Goal: Use online tool/utility: Utilize a website feature to perform a specific function

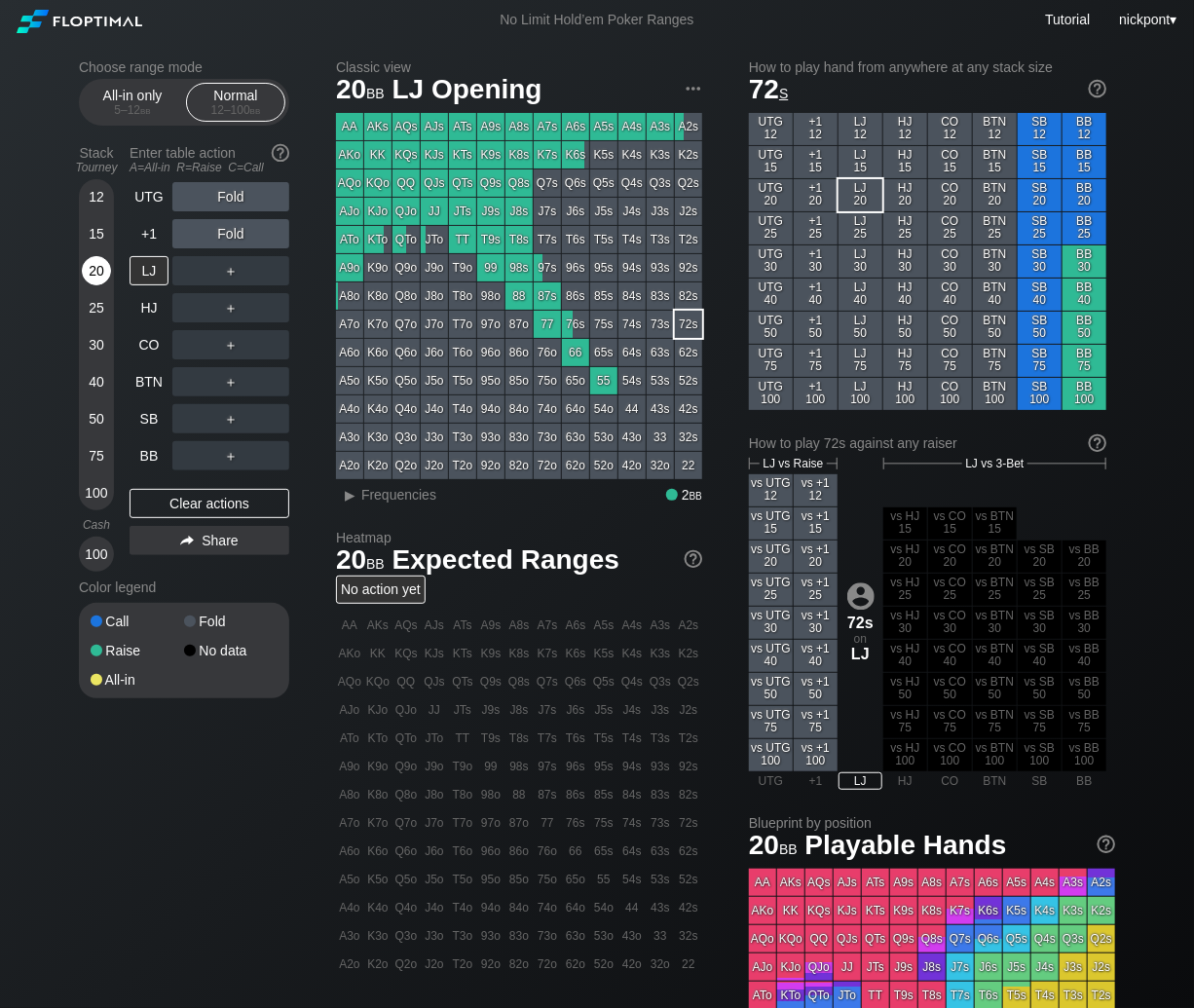
click at [99, 264] on div "20" at bounding box center [96, 270] width 30 height 30
click at [240, 316] on div "R ✕" at bounding box center [231, 308] width 38 height 30
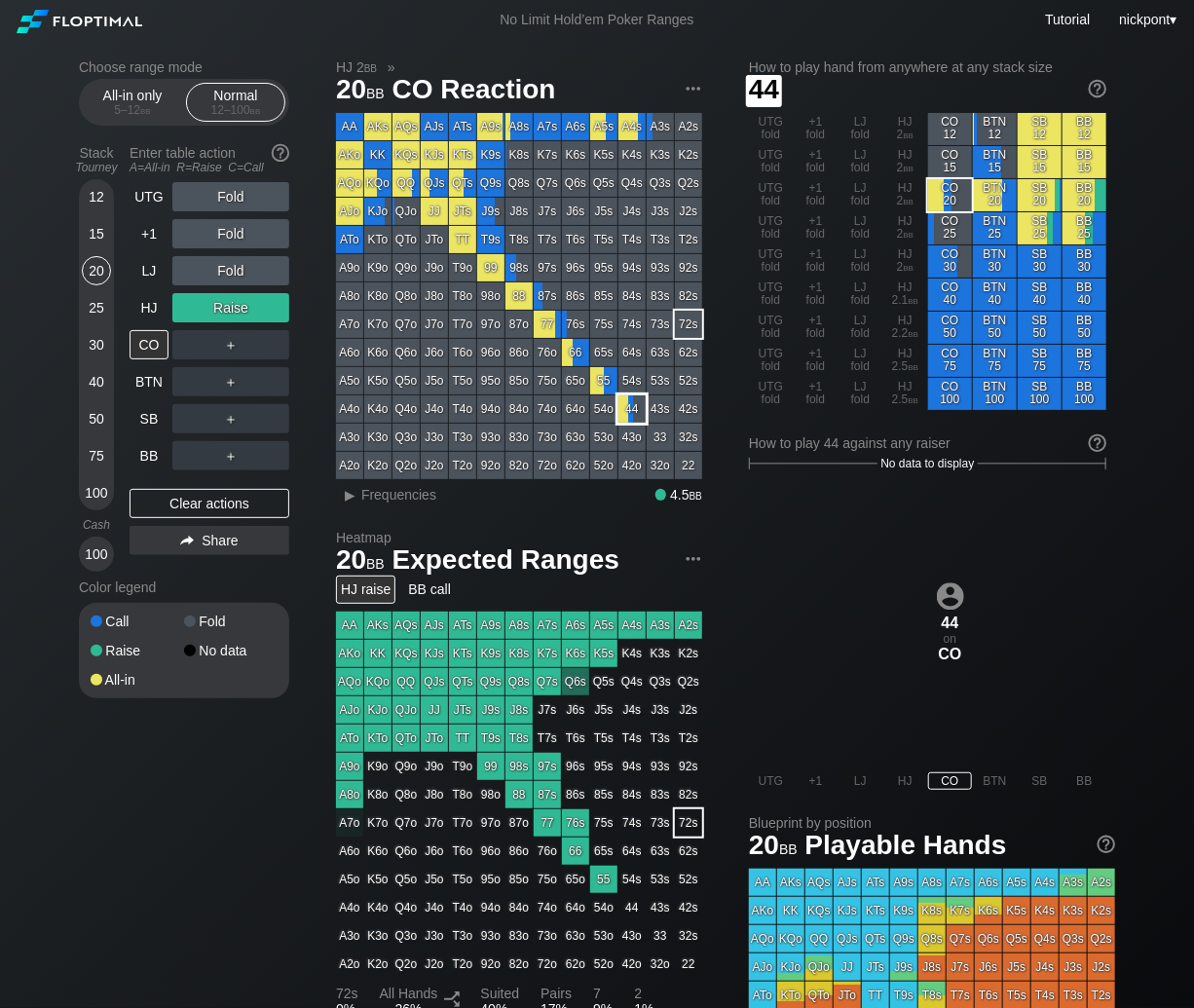
click at [630, 409] on div "44" at bounding box center [632, 409] width 28 height 28
click at [358, 503] on div "▸" at bounding box center [351, 495] width 26 height 24
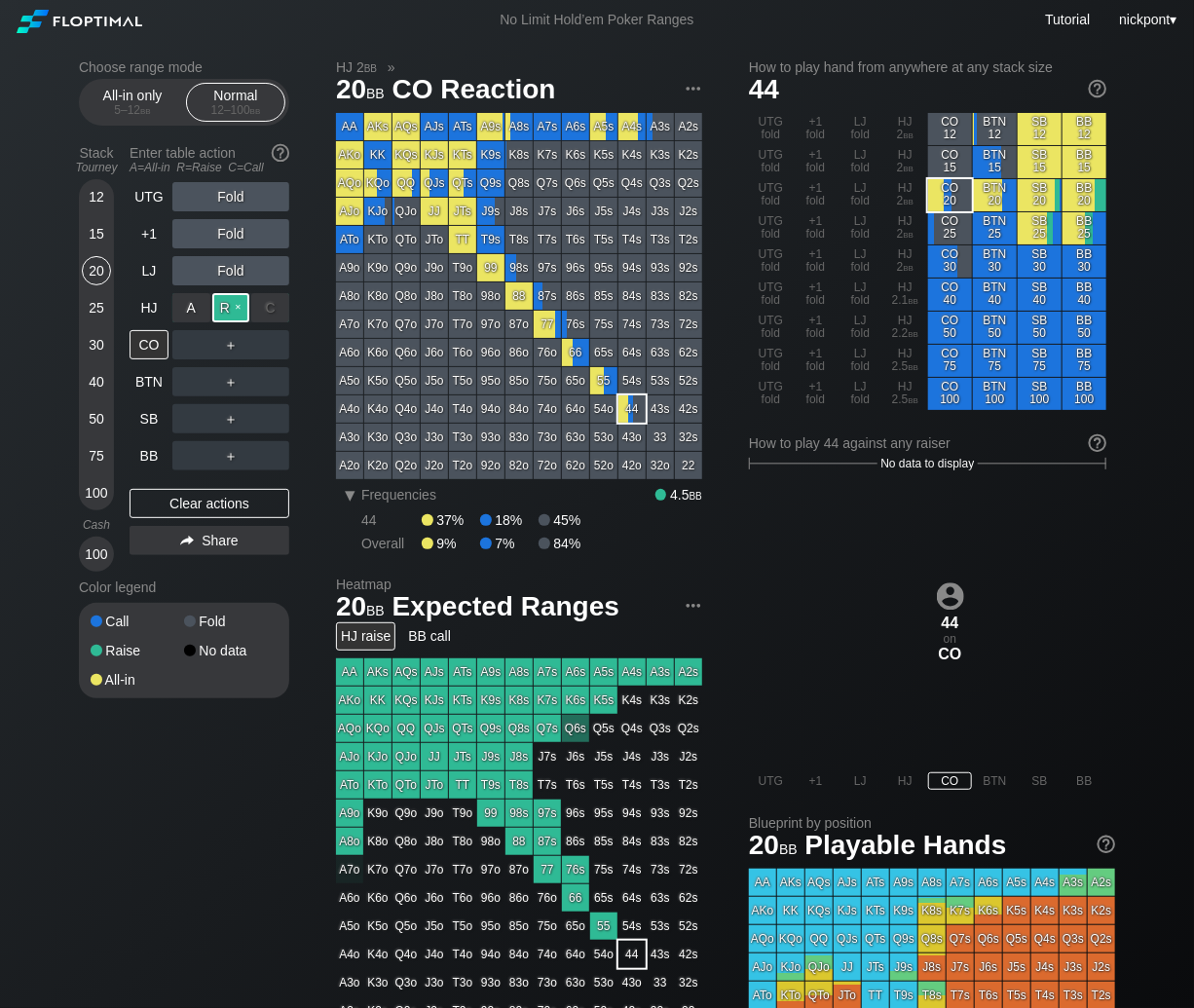
click at [239, 314] on div "R ✕" at bounding box center [231, 308] width 38 height 30
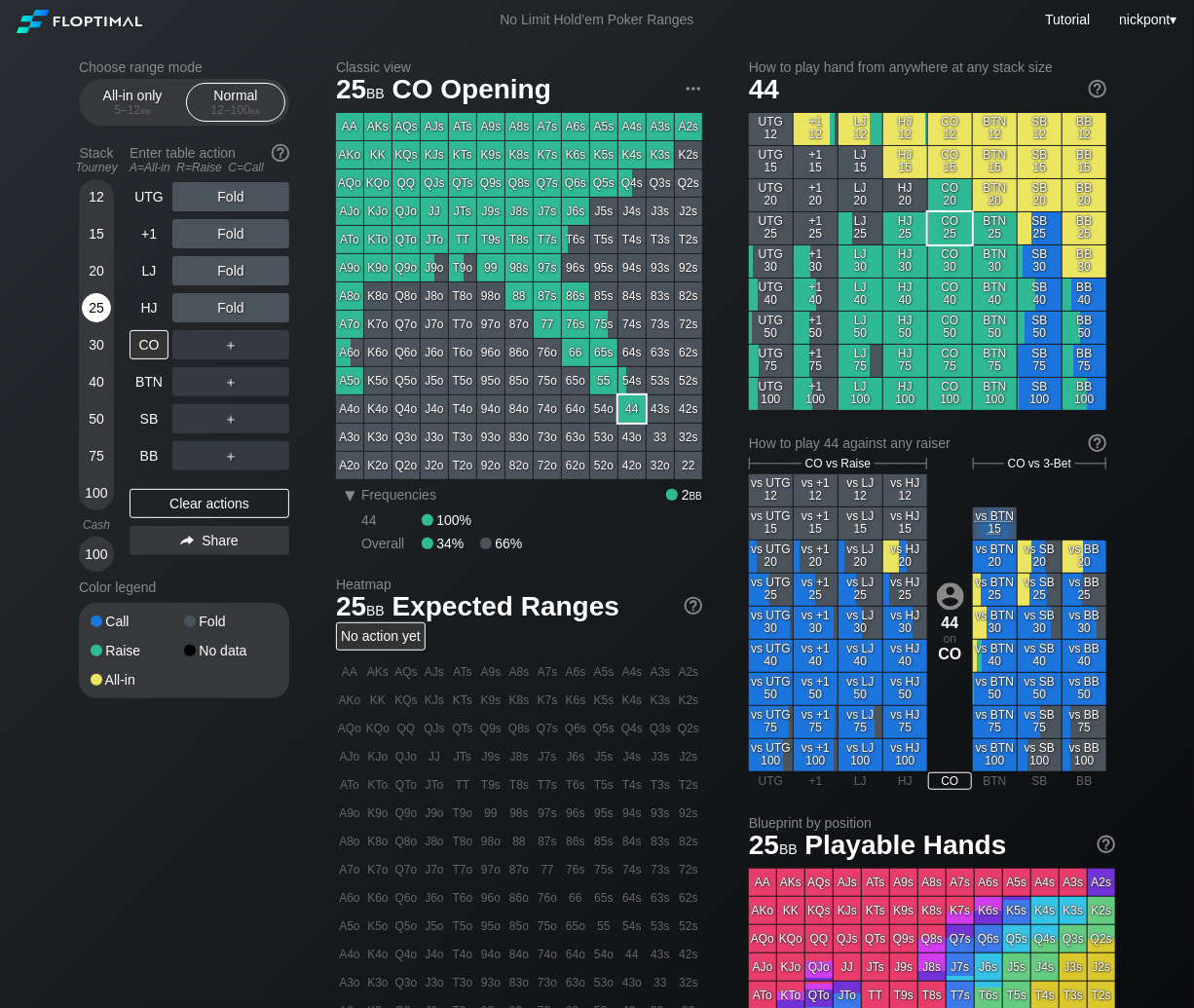
click at [98, 309] on div "25" at bounding box center [96, 308] width 30 height 30
click at [241, 198] on div "R ✕" at bounding box center [231, 197] width 38 height 30
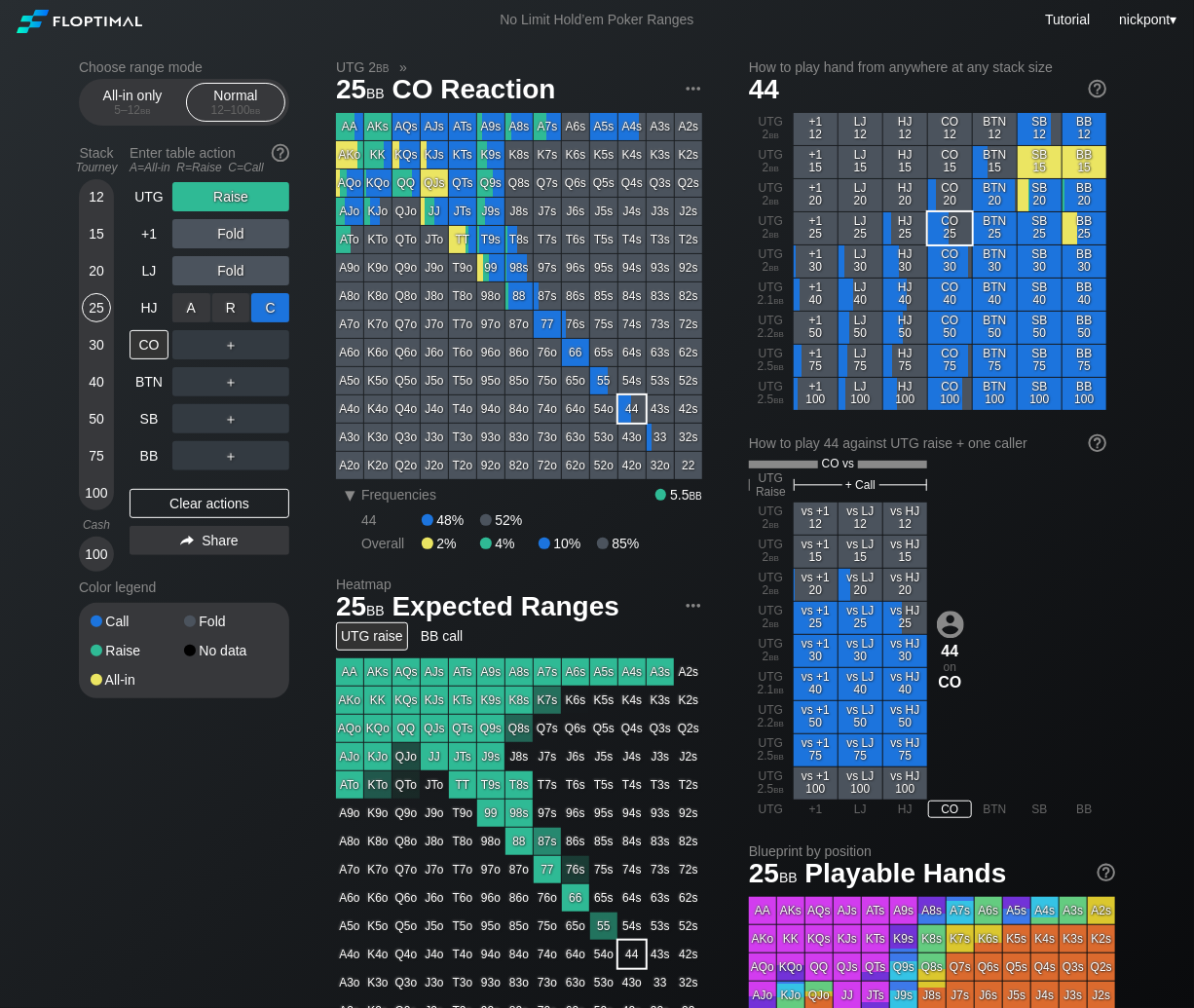
click at [271, 314] on div "C ✕" at bounding box center [270, 308] width 38 height 30
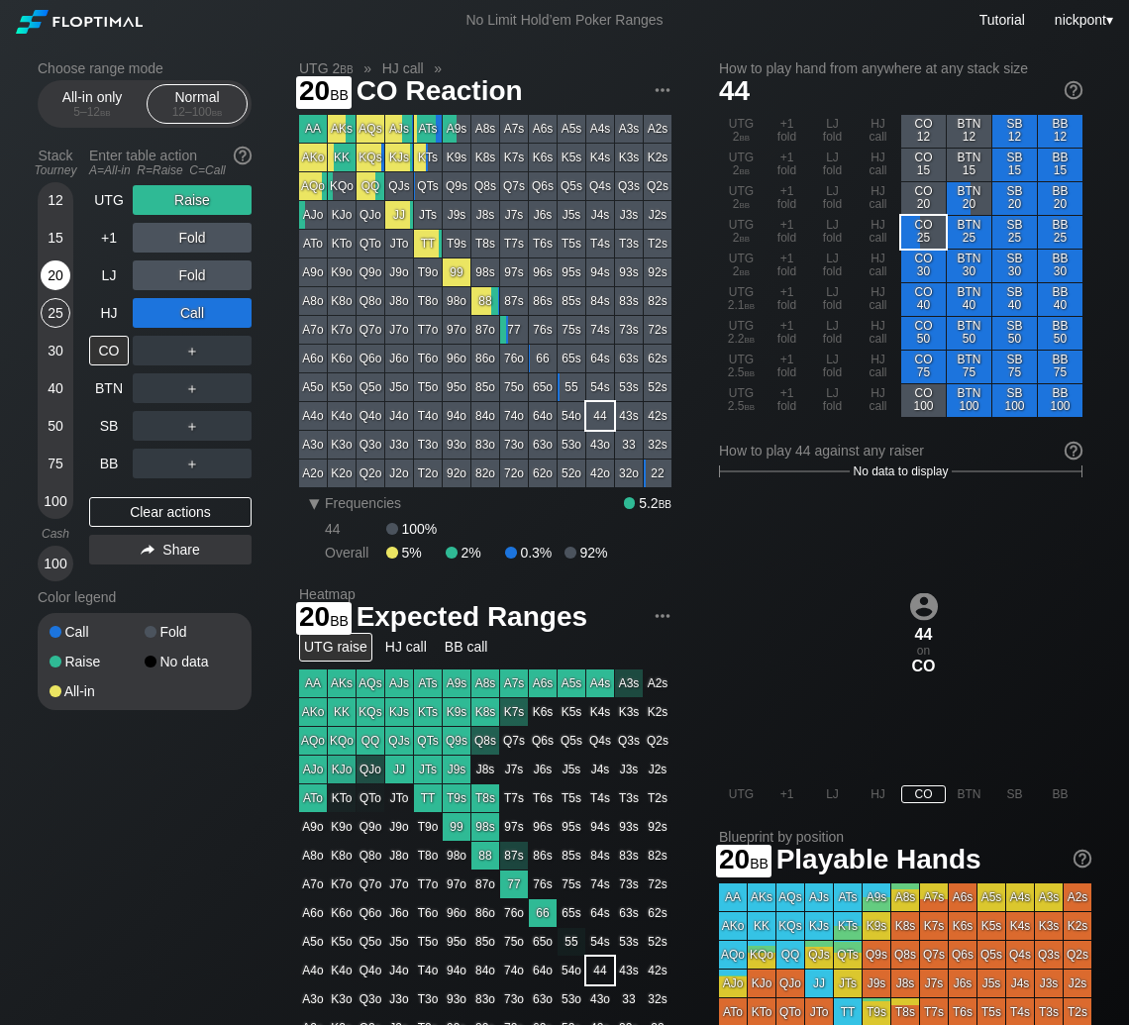
click at [49, 277] on div "20" at bounding box center [56, 275] width 30 height 30
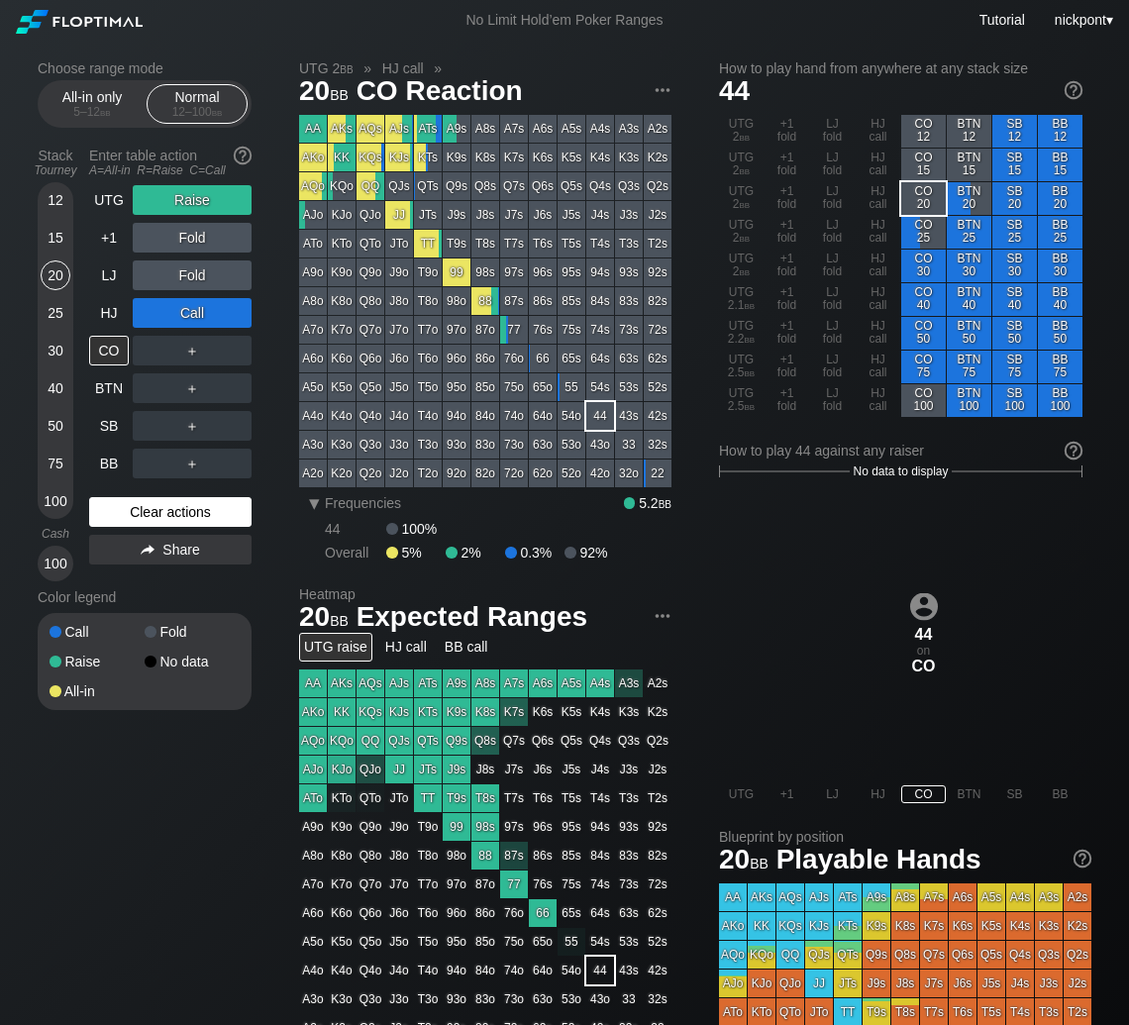
click at [157, 509] on div "Clear actions" at bounding box center [170, 512] width 162 height 30
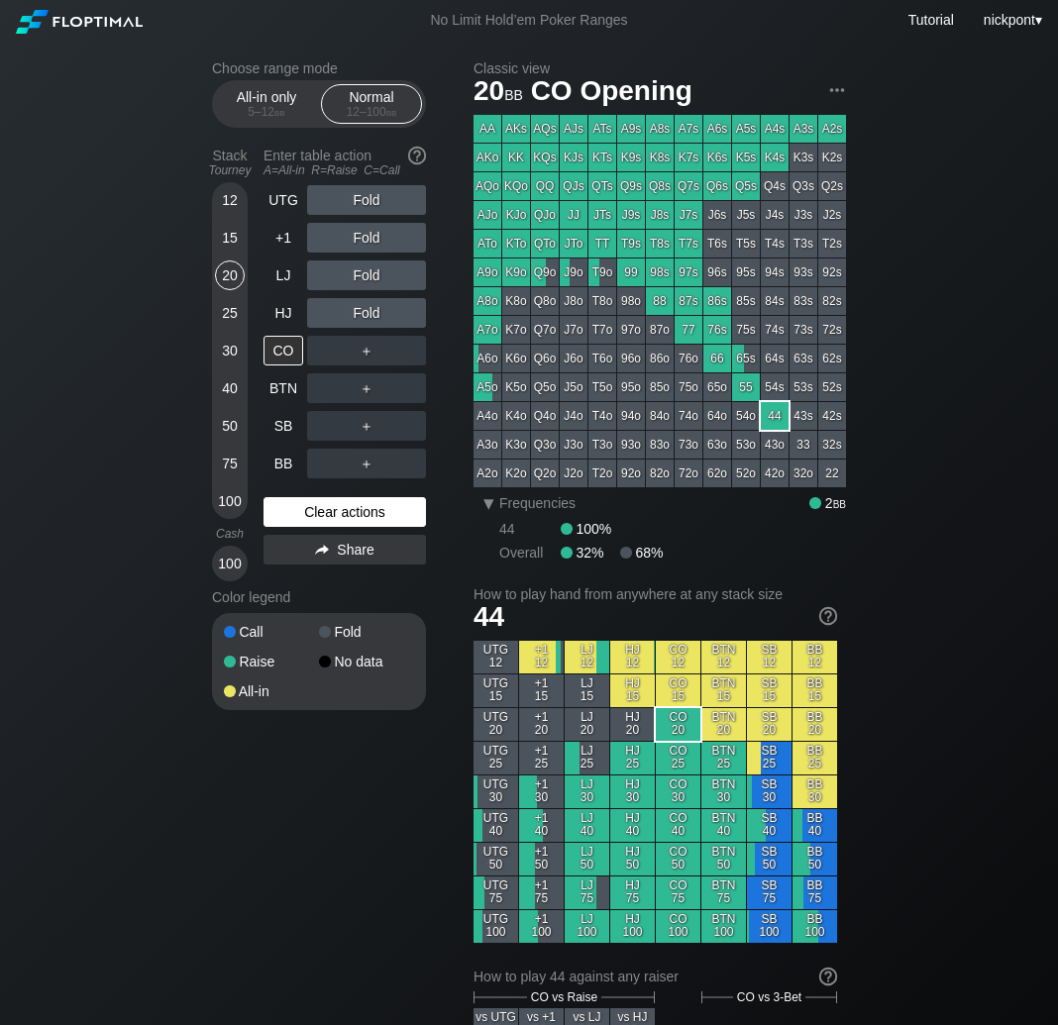
click at [330, 509] on div "Clear actions" at bounding box center [344, 512] width 162 height 30
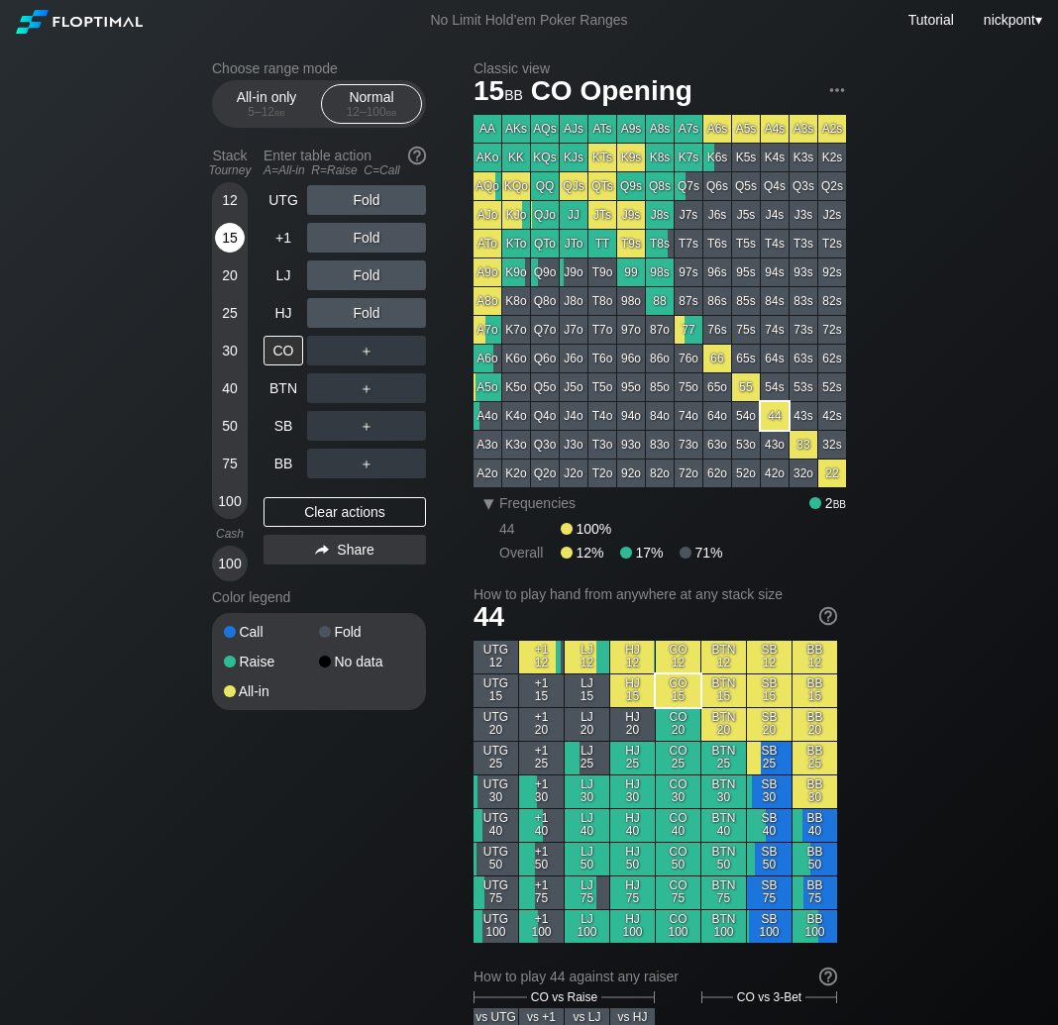
click at [232, 242] on div "15" at bounding box center [230, 238] width 30 height 30
click at [370, 523] on div "Clear actions" at bounding box center [344, 512] width 162 height 30
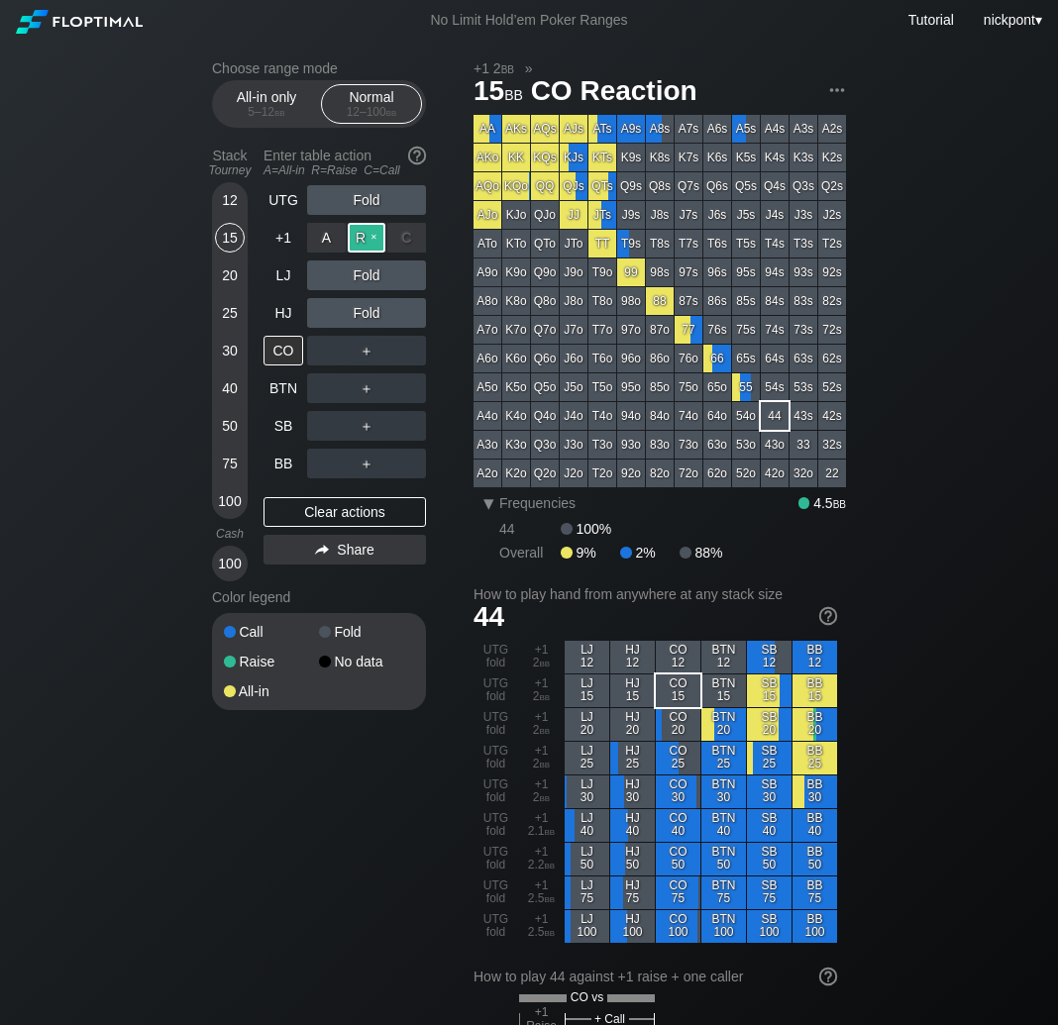
click at [370, 242] on div "R ✕" at bounding box center [367, 238] width 39 height 30
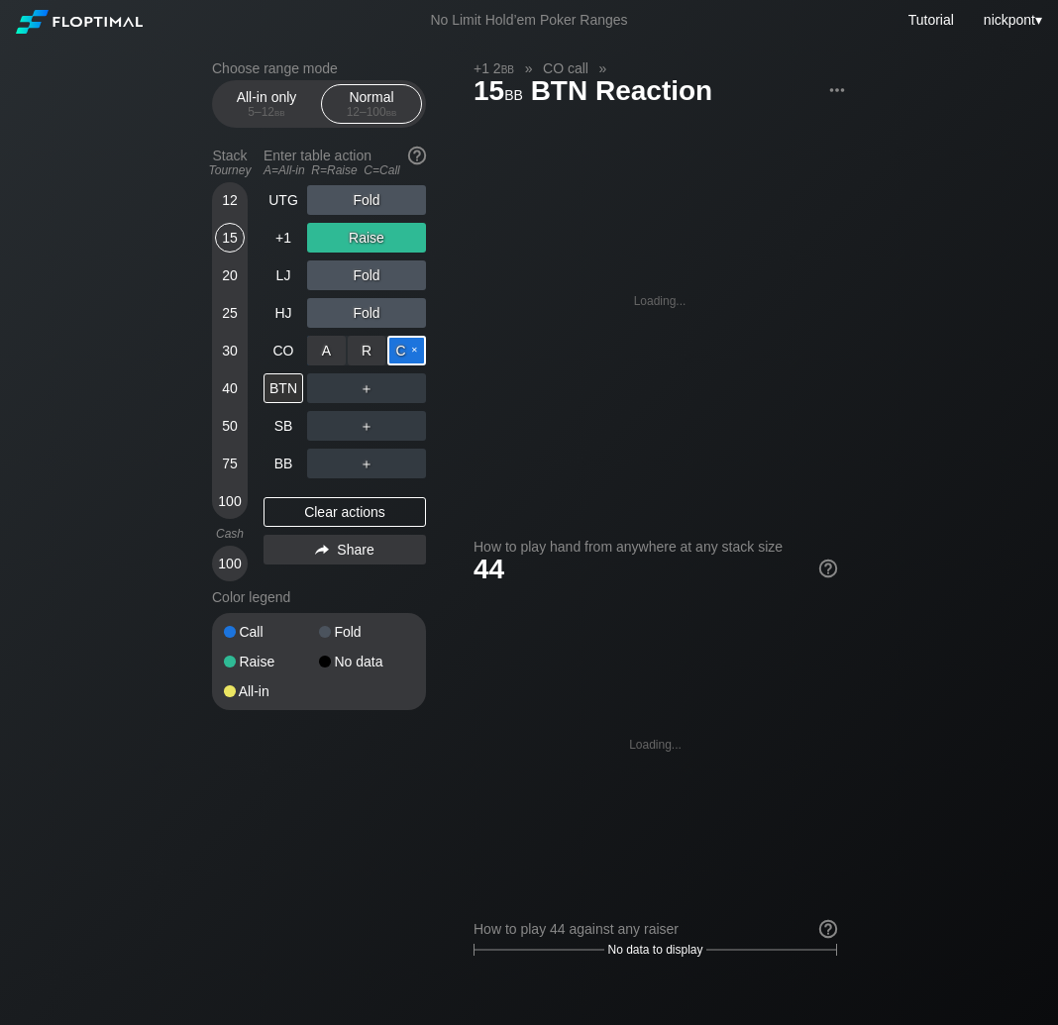
click at [403, 353] on div "C ✕" at bounding box center [406, 351] width 39 height 30
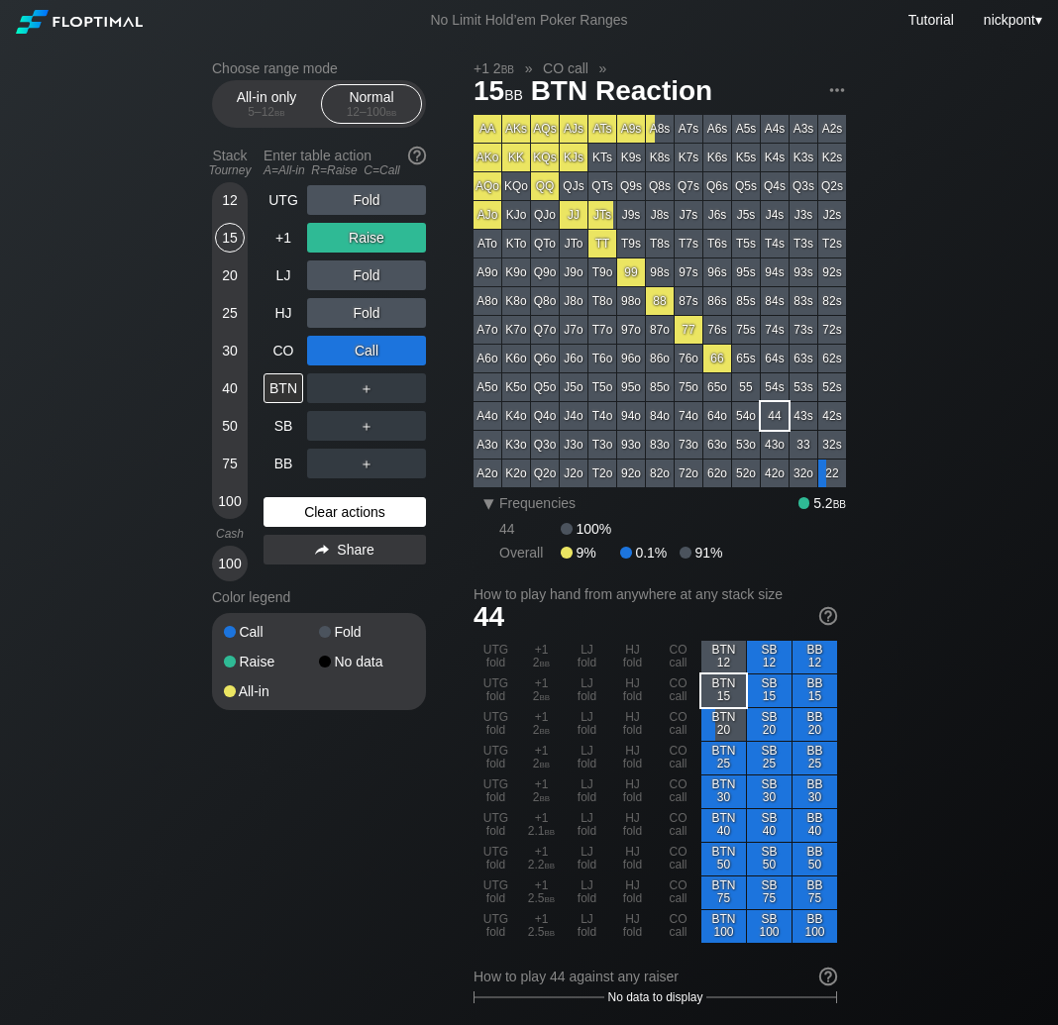
click at [340, 520] on div "Clear actions" at bounding box center [344, 512] width 162 height 30
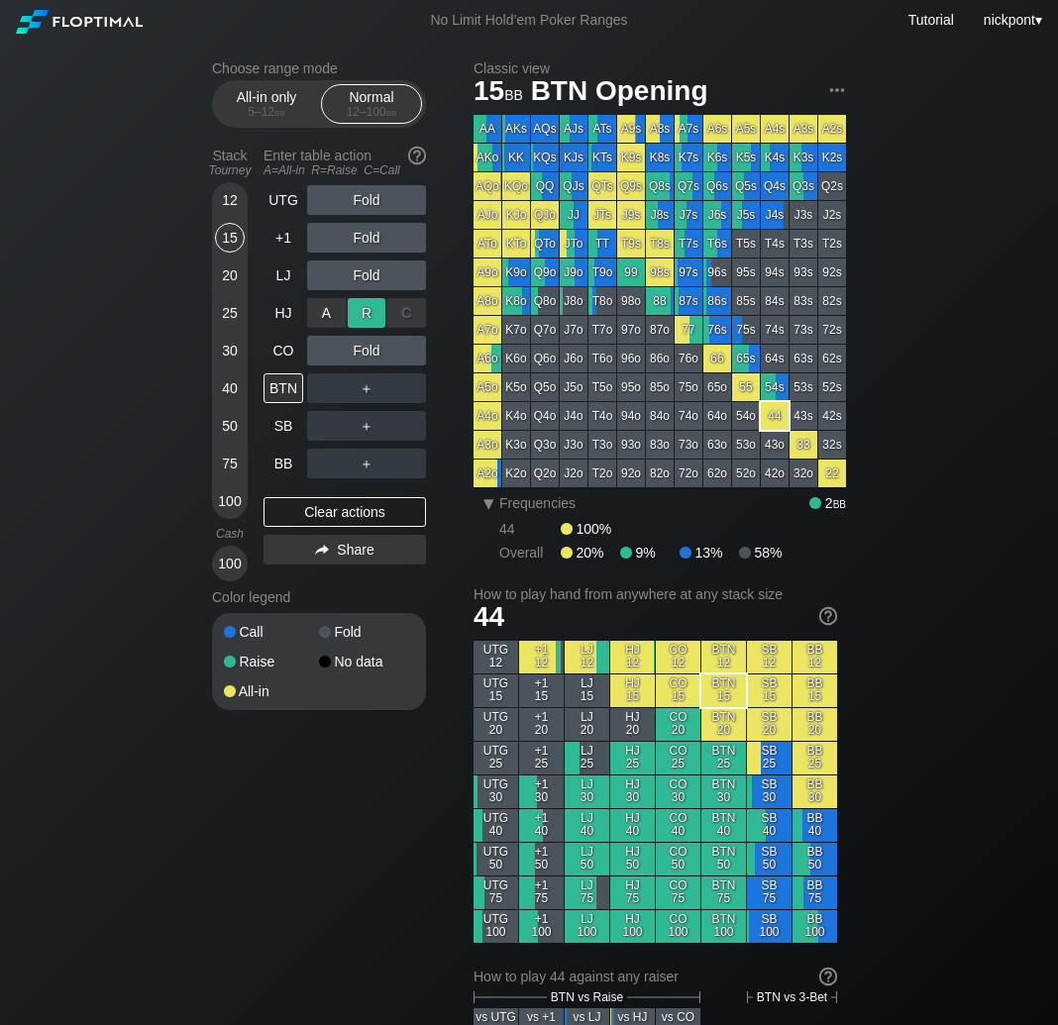
click at [382, 318] on div "R ✕" at bounding box center [367, 313] width 39 height 30
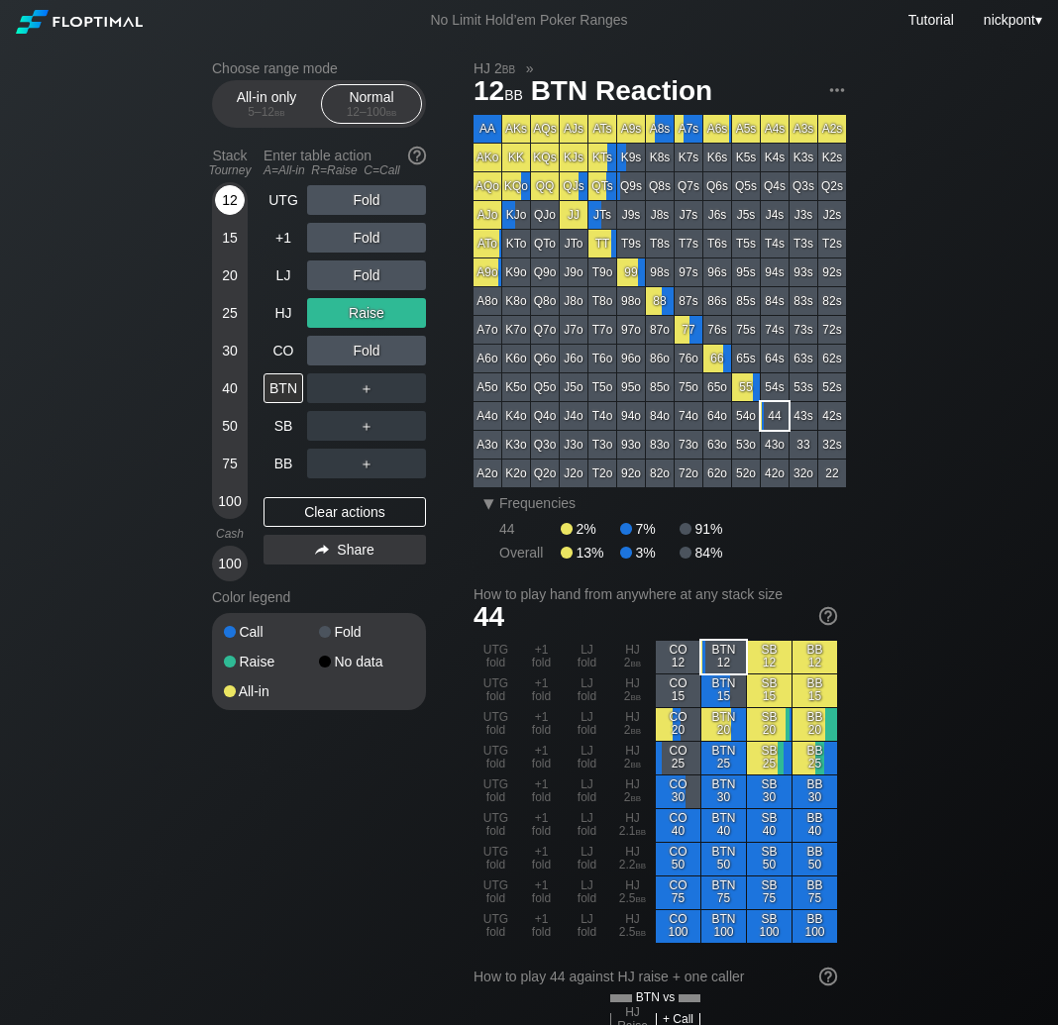
click at [237, 202] on div "12" at bounding box center [230, 200] width 30 height 30
click at [336, 508] on div "Clear actions" at bounding box center [344, 512] width 162 height 30
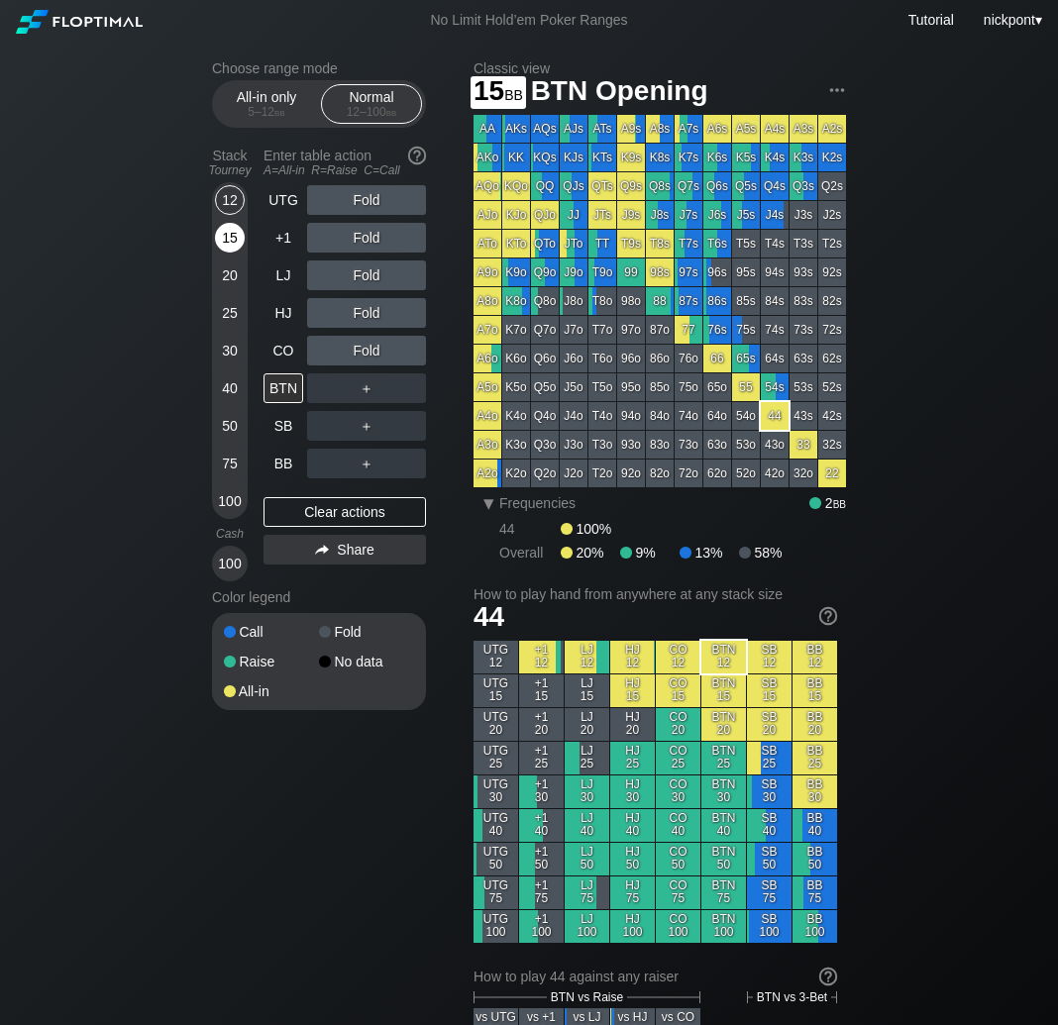
click at [226, 229] on div "15" at bounding box center [230, 238] width 30 height 30
click at [361, 202] on div "R ✕" at bounding box center [367, 200] width 39 height 30
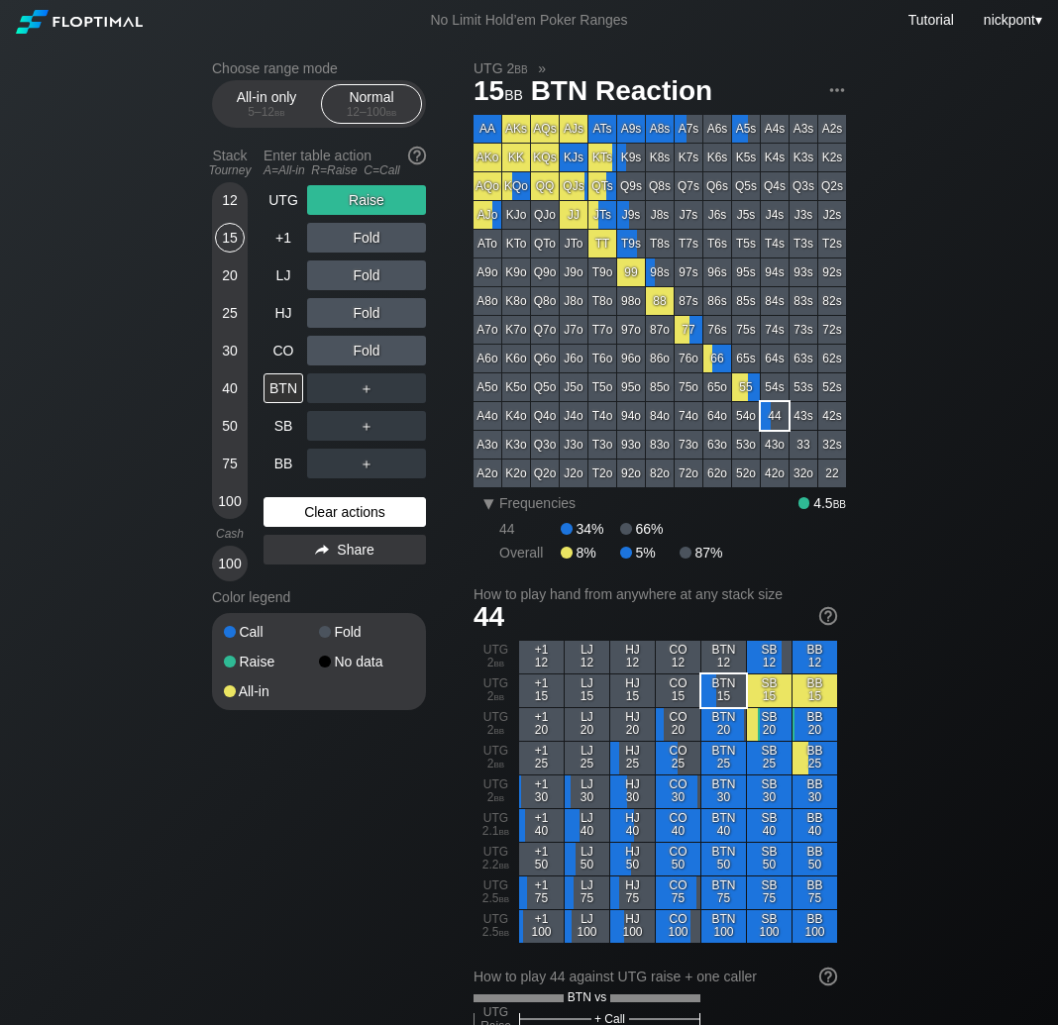
click at [379, 519] on div "Clear actions" at bounding box center [344, 512] width 162 height 30
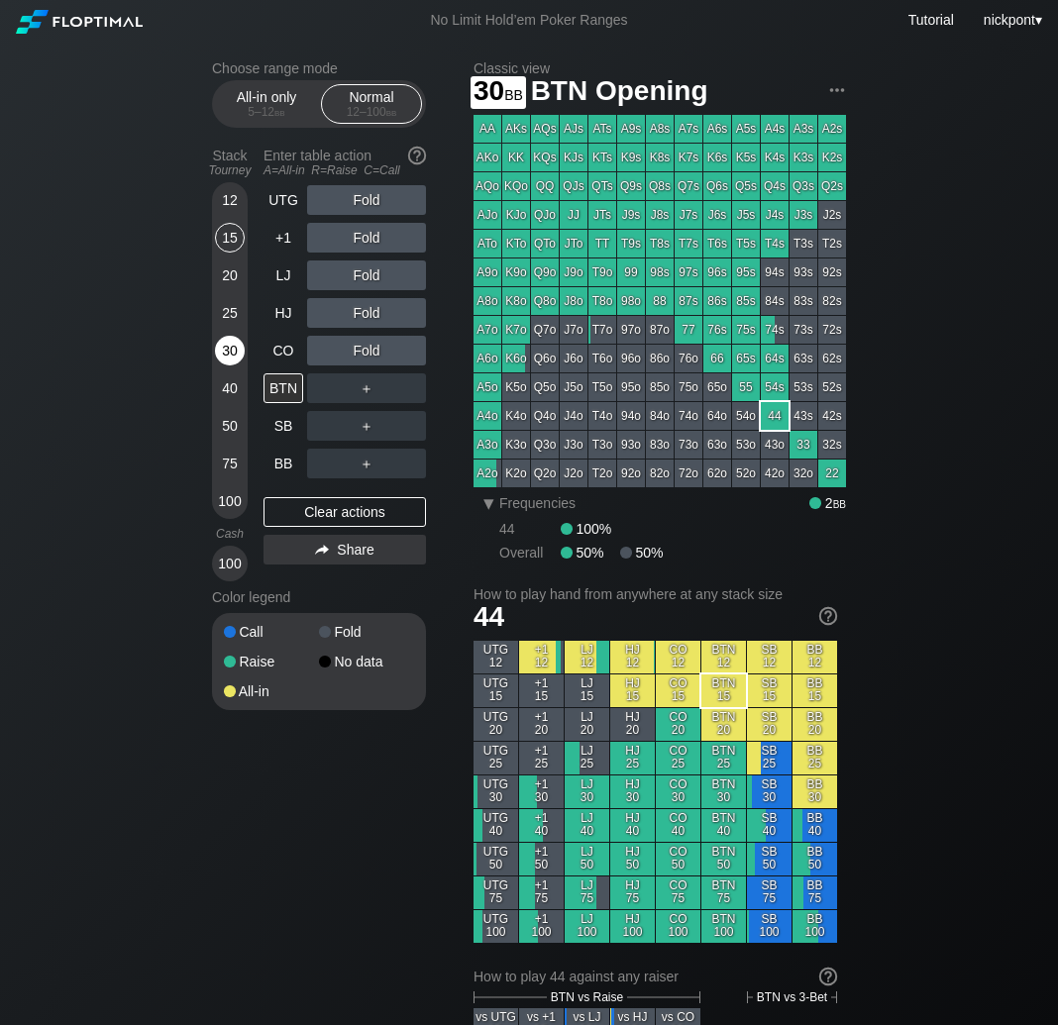
click at [226, 353] on div "30" at bounding box center [230, 351] width 30 height 30
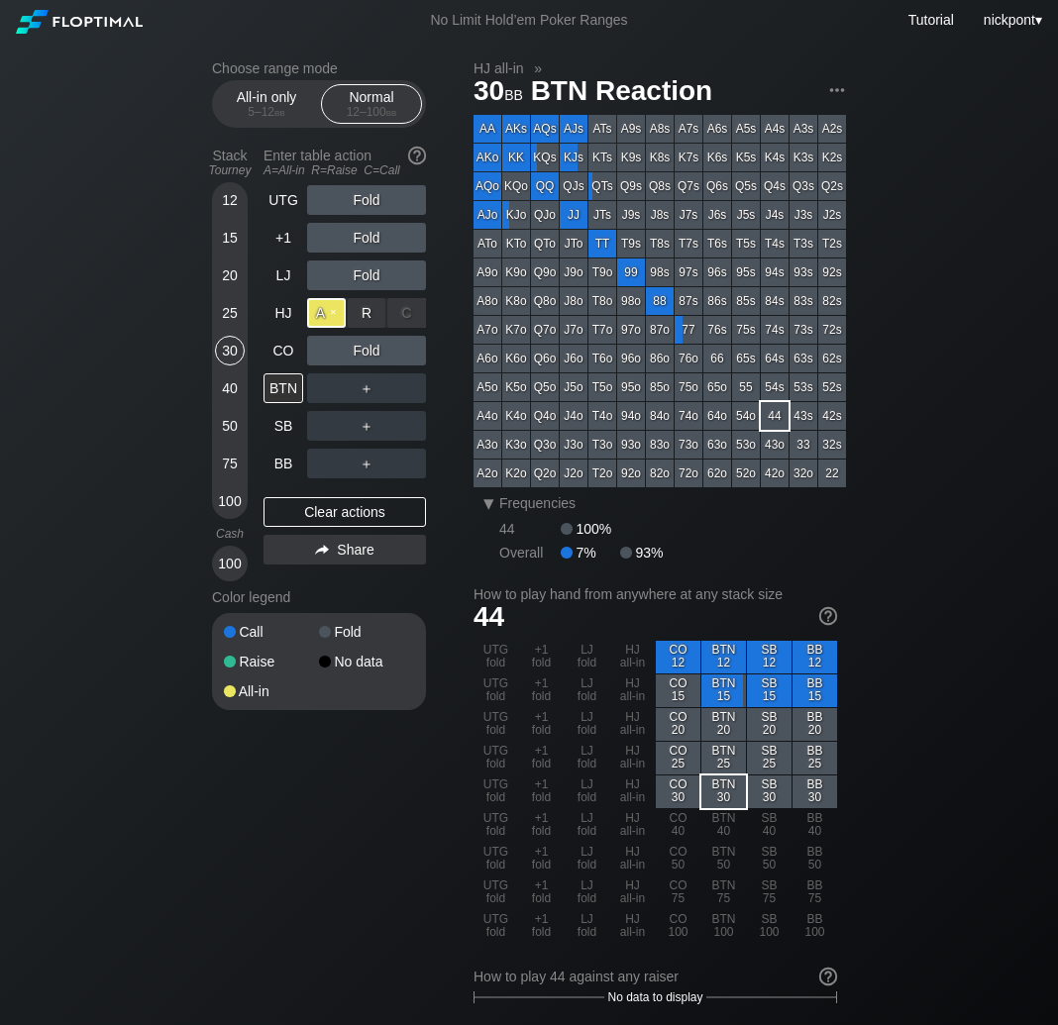
click at [328, 320] on div "A ✕" at bounding box center [326, 313] width 39 height 30
click at [511, 192] on div "KQo" at bounding box center [516, 186] width 28 height 28
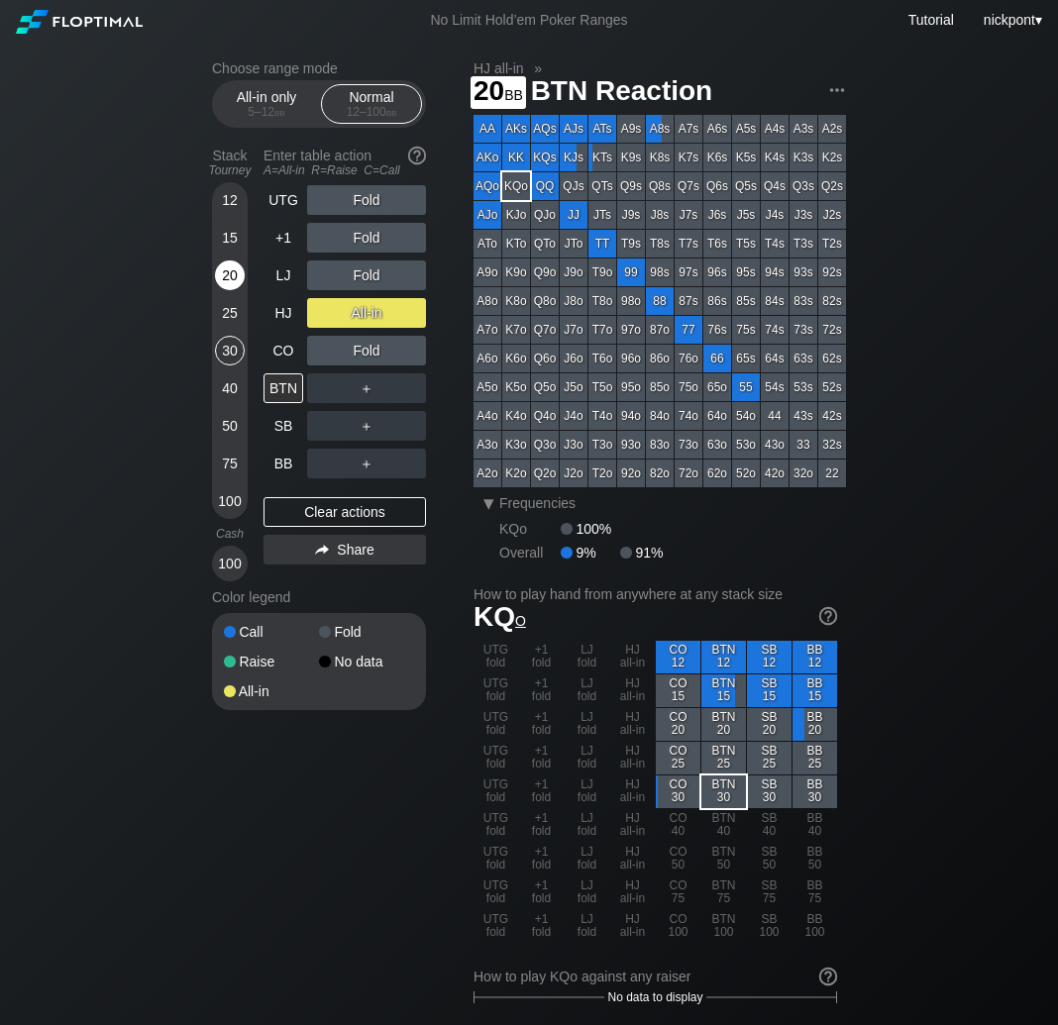
click at [238, 284] on div "20" at bounding box center [230, 275] width 30 height 30
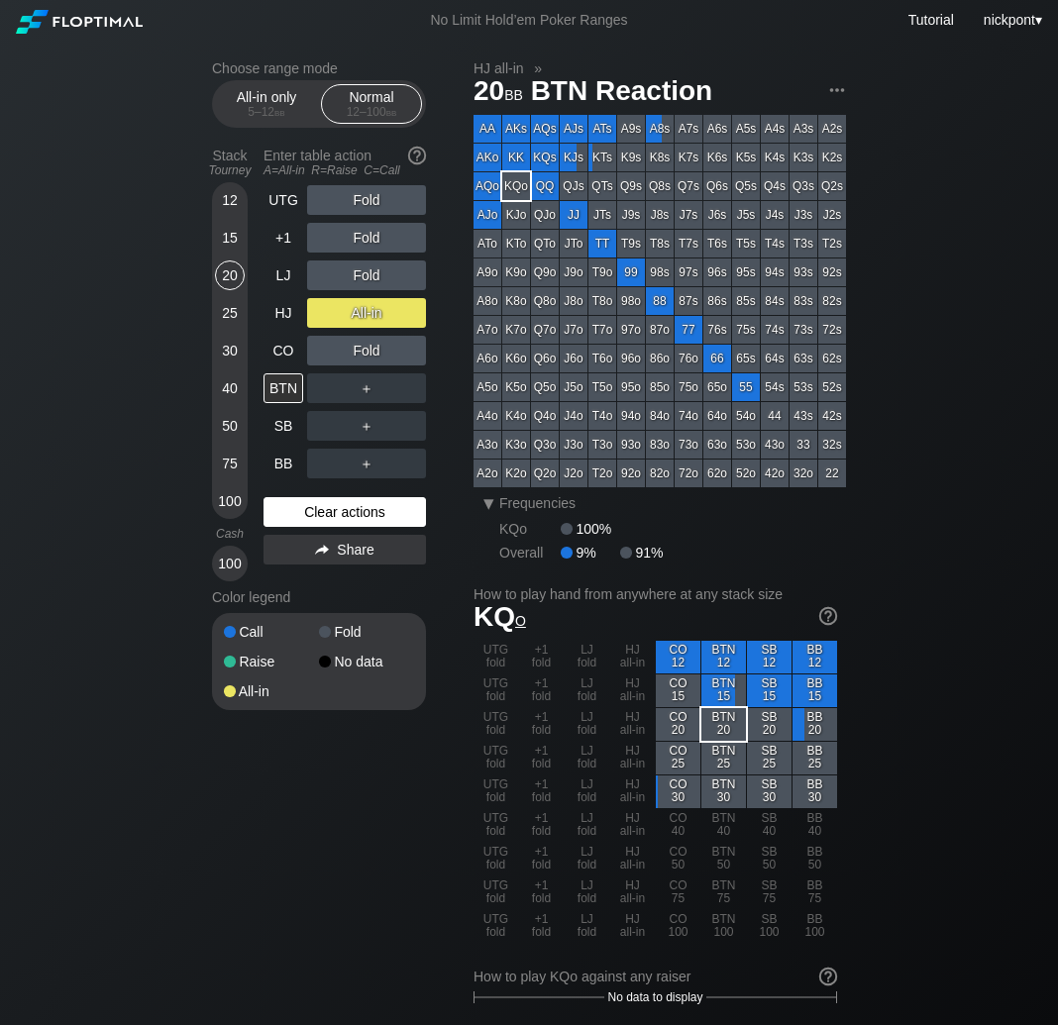
click at [372, 517] on div "Clear actions" at bounding box center [344, 512] width 162 height 30
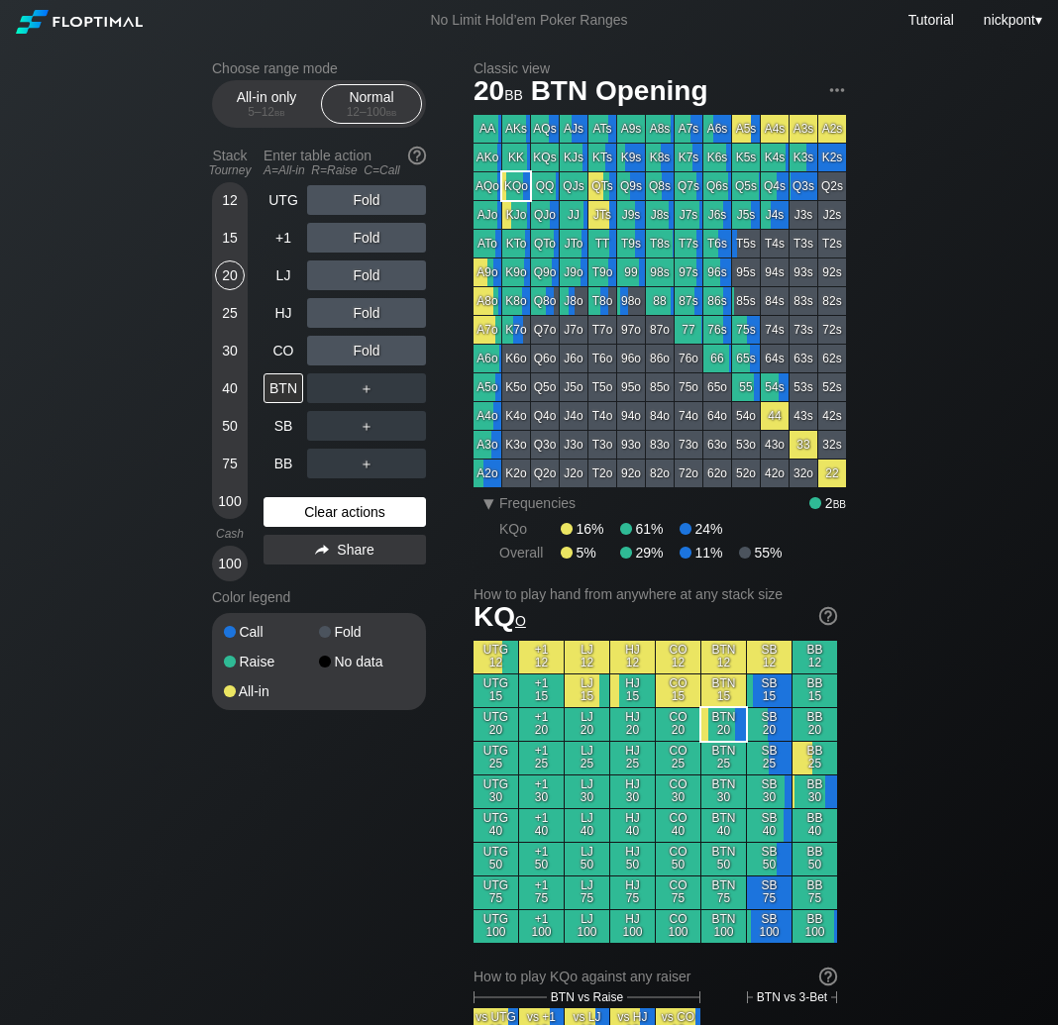
click at [356, 509] on div "Clear actions" at bounding box center [344, 512] width 162 height 30
click at [377, 507] on div "Clear actions" at bounding box center [344, 512] width 162 height 30
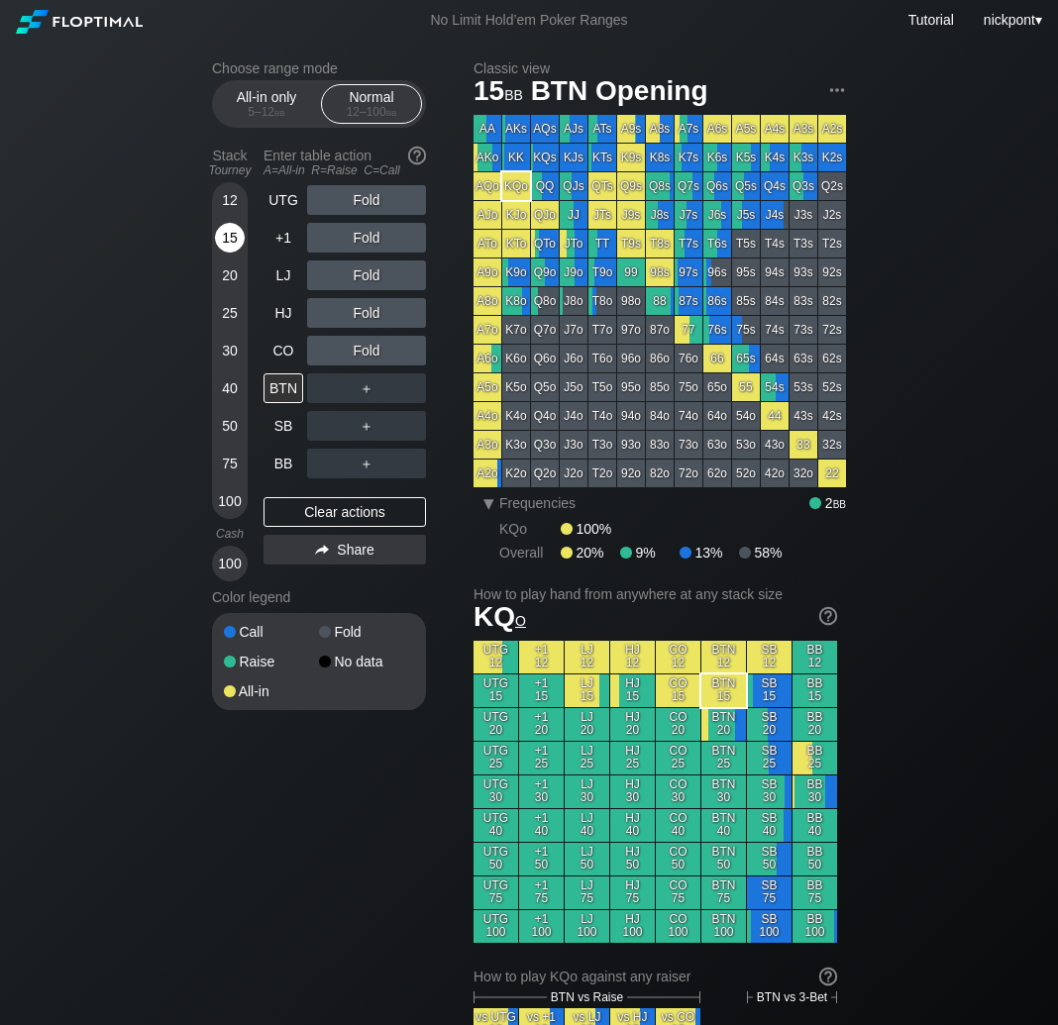
click at [232, 239] on div "15" at bounding box center [230, 238] width 30 height 30
click at [238, 245] on div "15" at bounding box center [230, 238] width 30 height 30
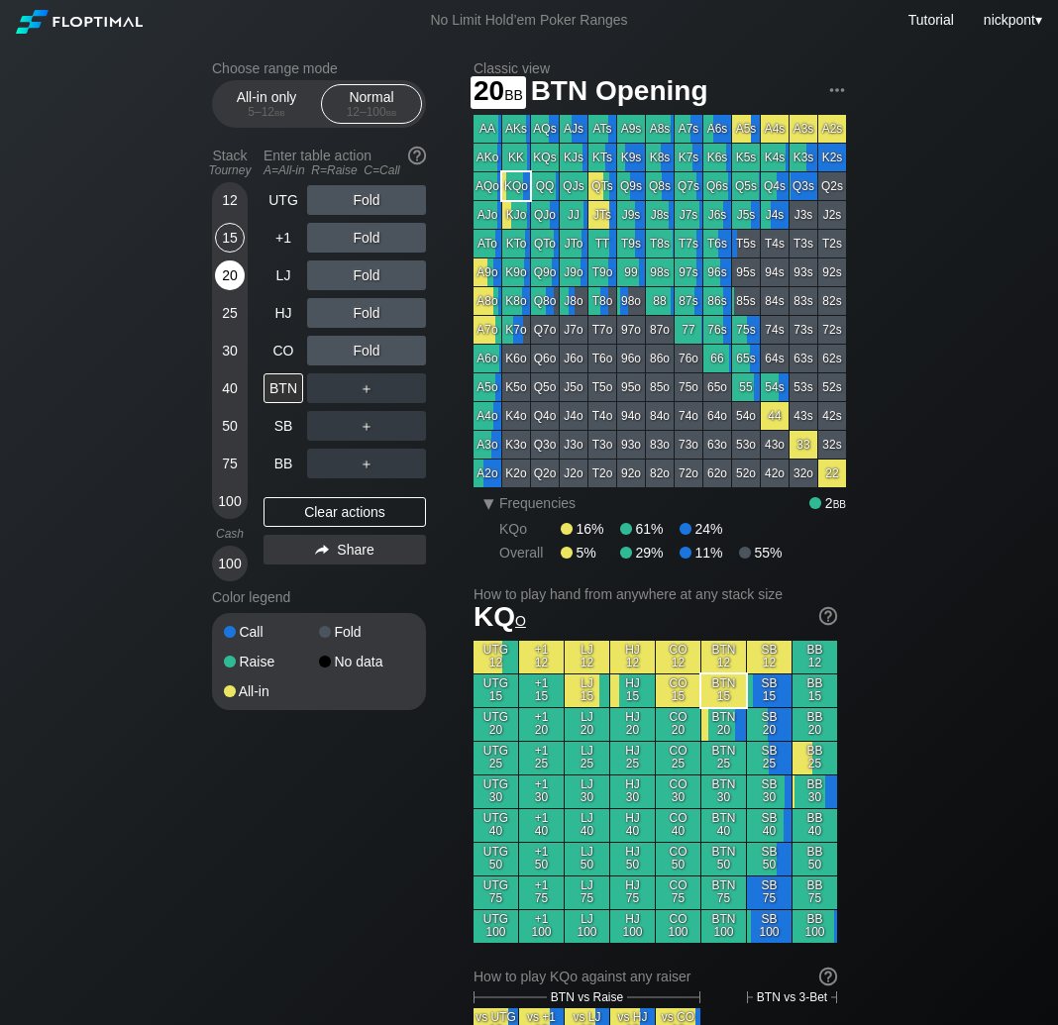
click at [224, 280] on div "20" at bounding box center [230, 275] width 30 height 30
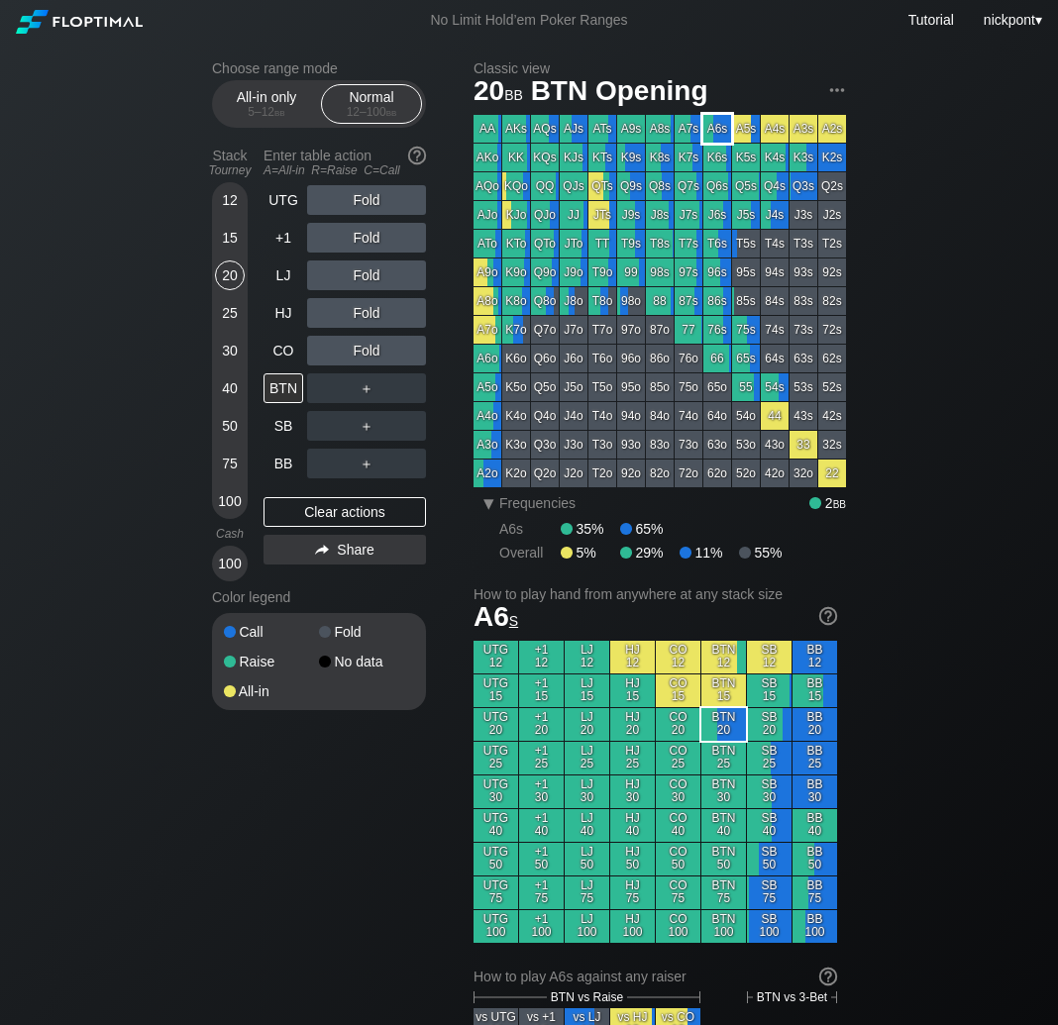
click at [712, 139] on div "A6s" at bounding box center [717, 129] width 28 height 28
click at [373, 203] on div "R ✕" at bounding box center [367, 200] width 39 height 30
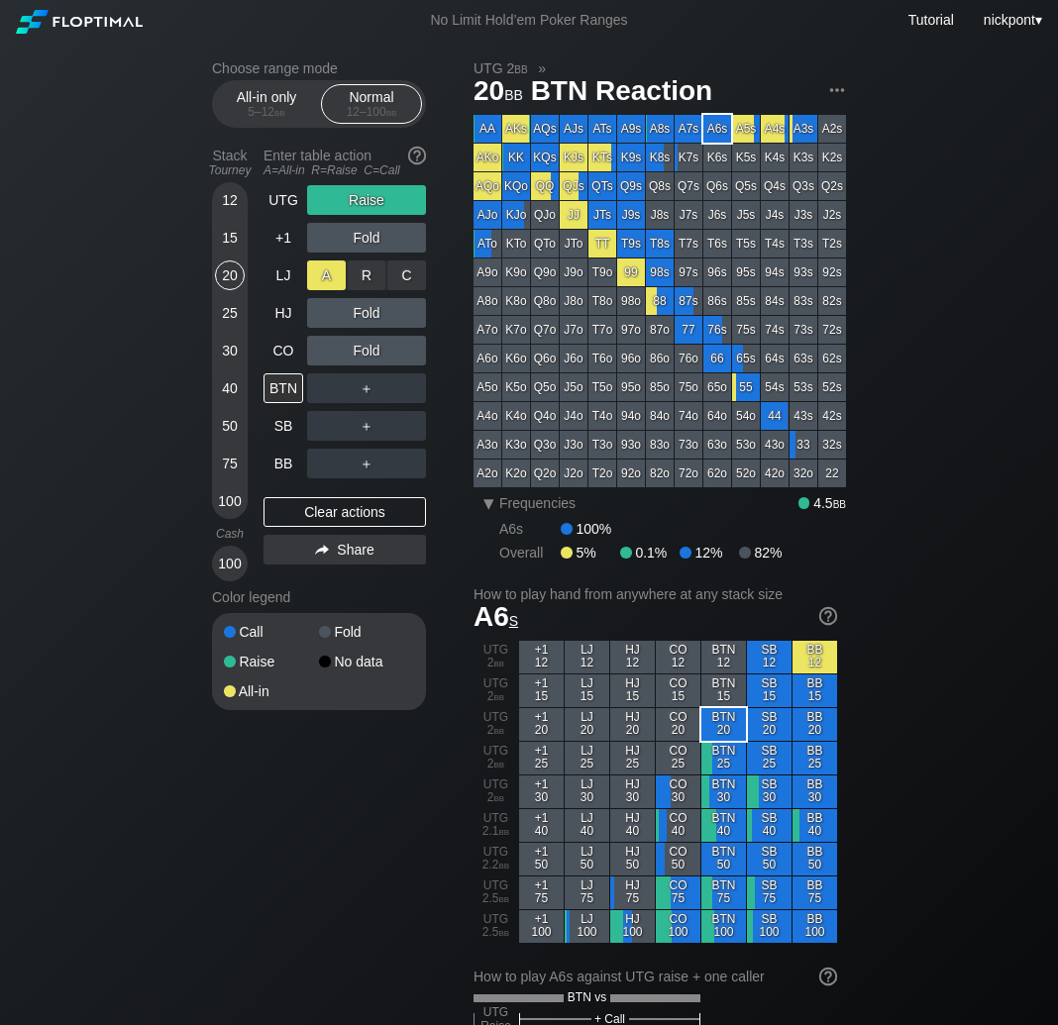
click at [335, 281] on div "A ✕" at bounding box center [326, 275] width 39 height 30
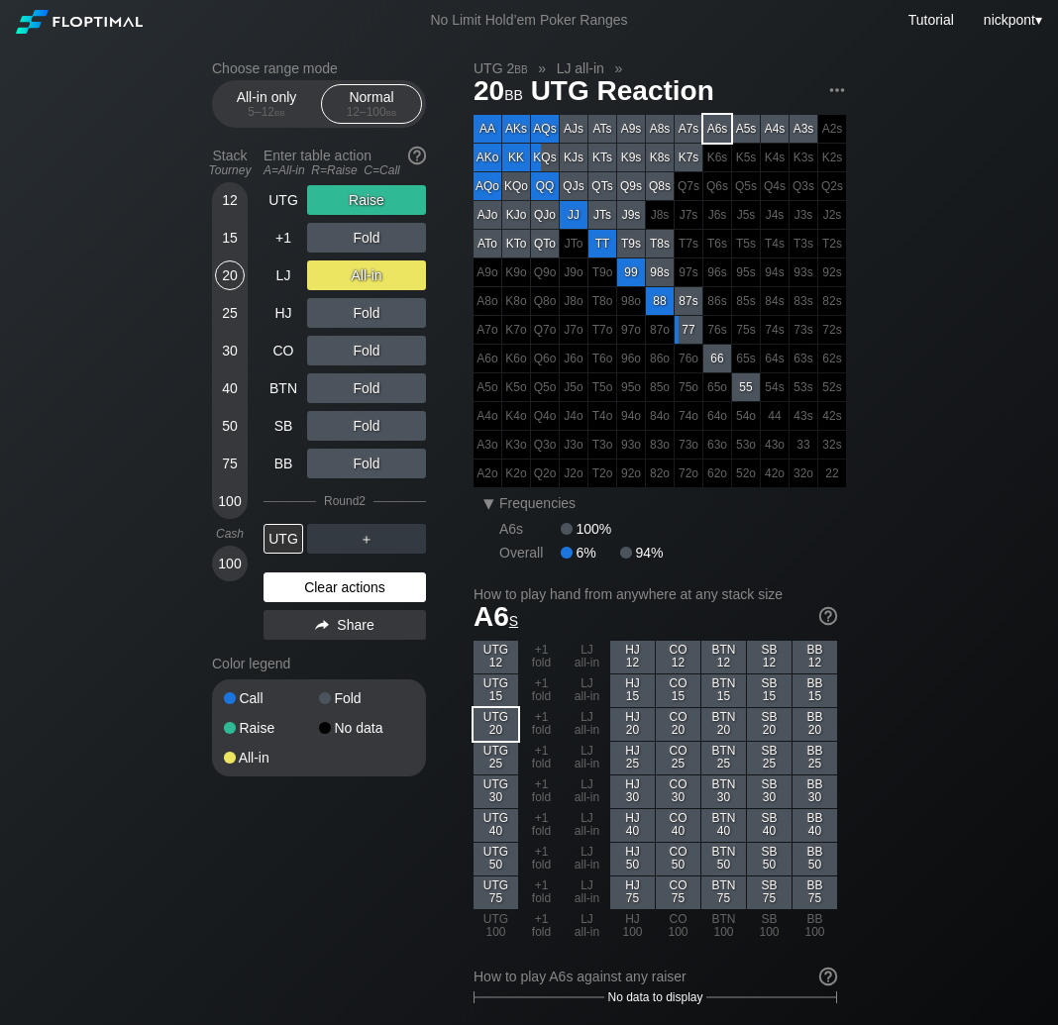
click at [360, 589] on div "Clear actions" at bounding box center [344, 587] width 162 height 30
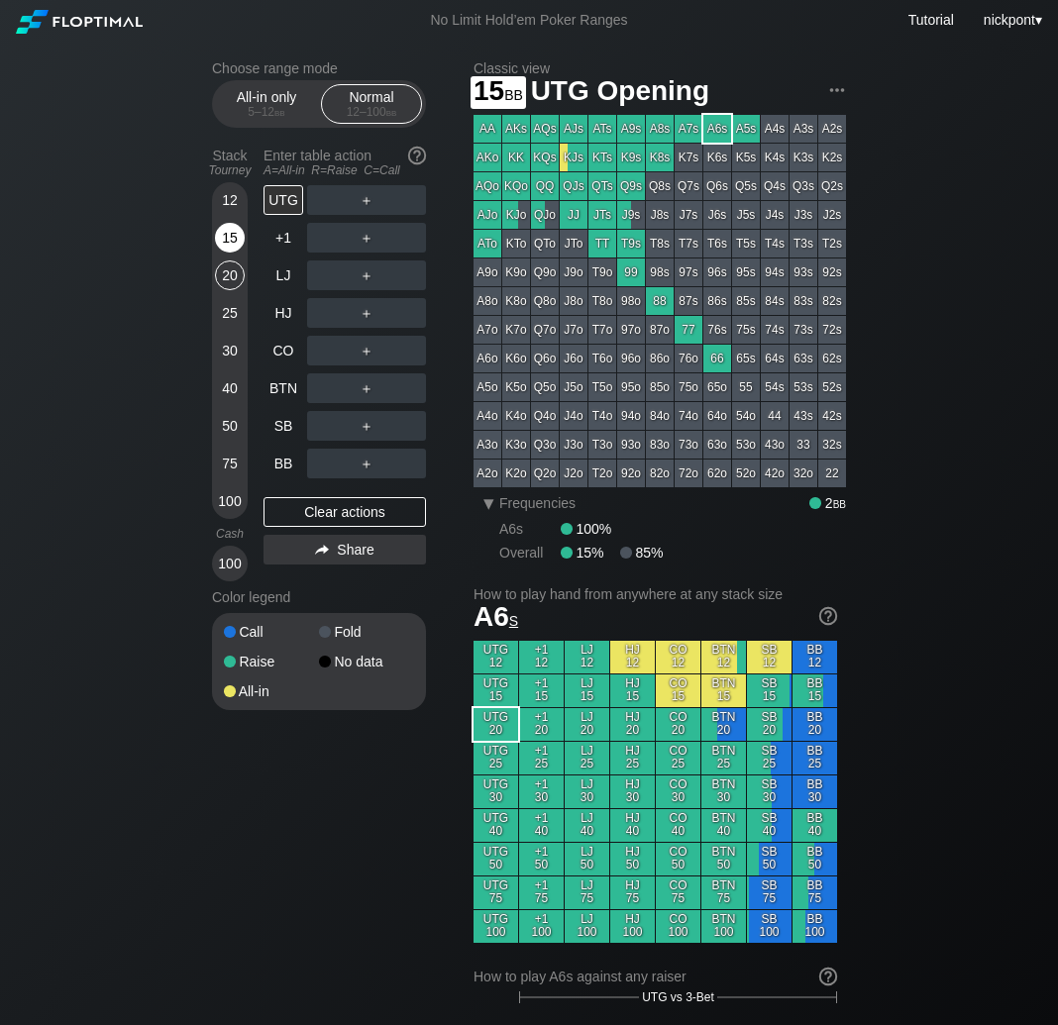
click at [234, 240] on div "15" at bounding box center [230, 238] width 30 height 30
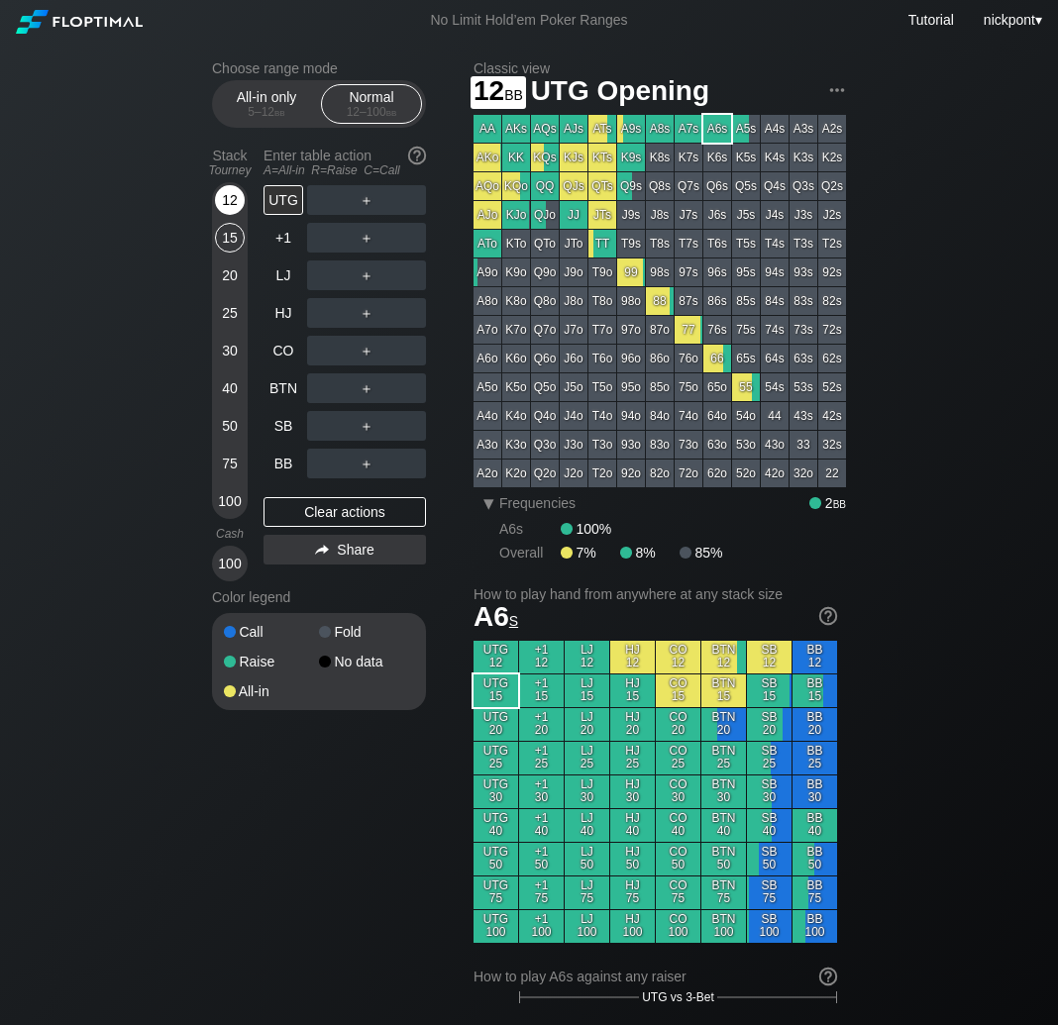
click at [229, 203] on div "12" at bounding box center [230, 200] width 30 height 30
click at [362, 266] on div "R ✕" at bounding box center [367, 275] width 39 height 30
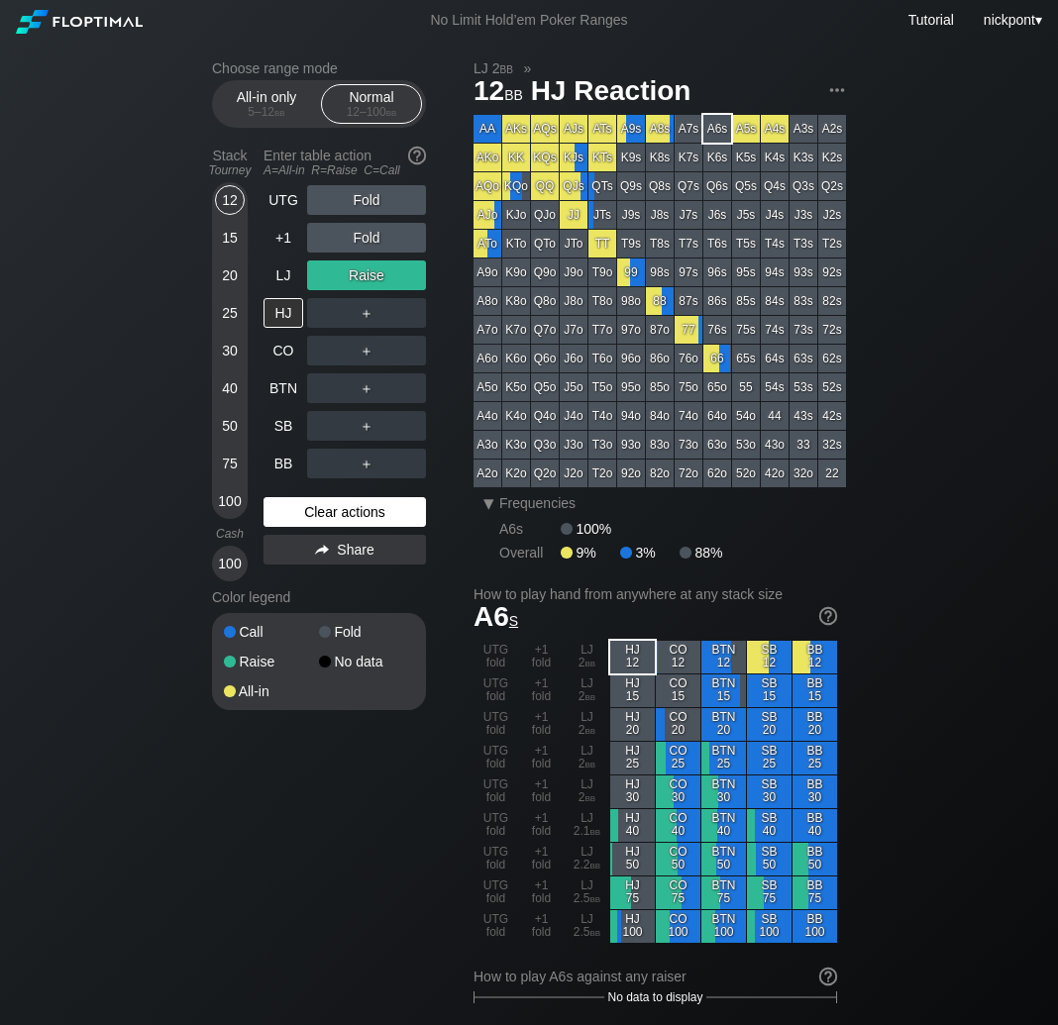
click at [364, 507] on div "Clear actions" at bounding box center [344, 512] width 162 height 30
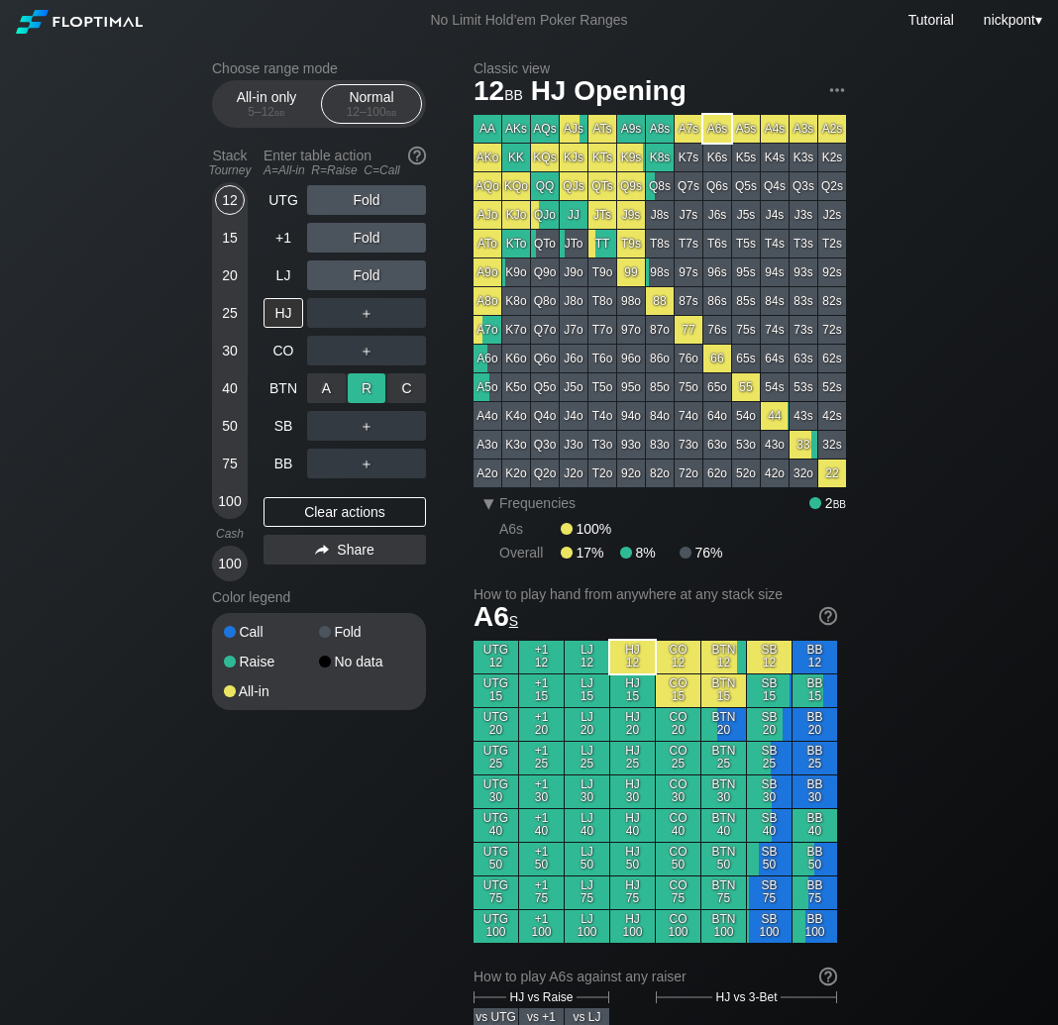
click at [365, 388] on div "R ✕" at bounding box center [367, 388] width 39 height 30
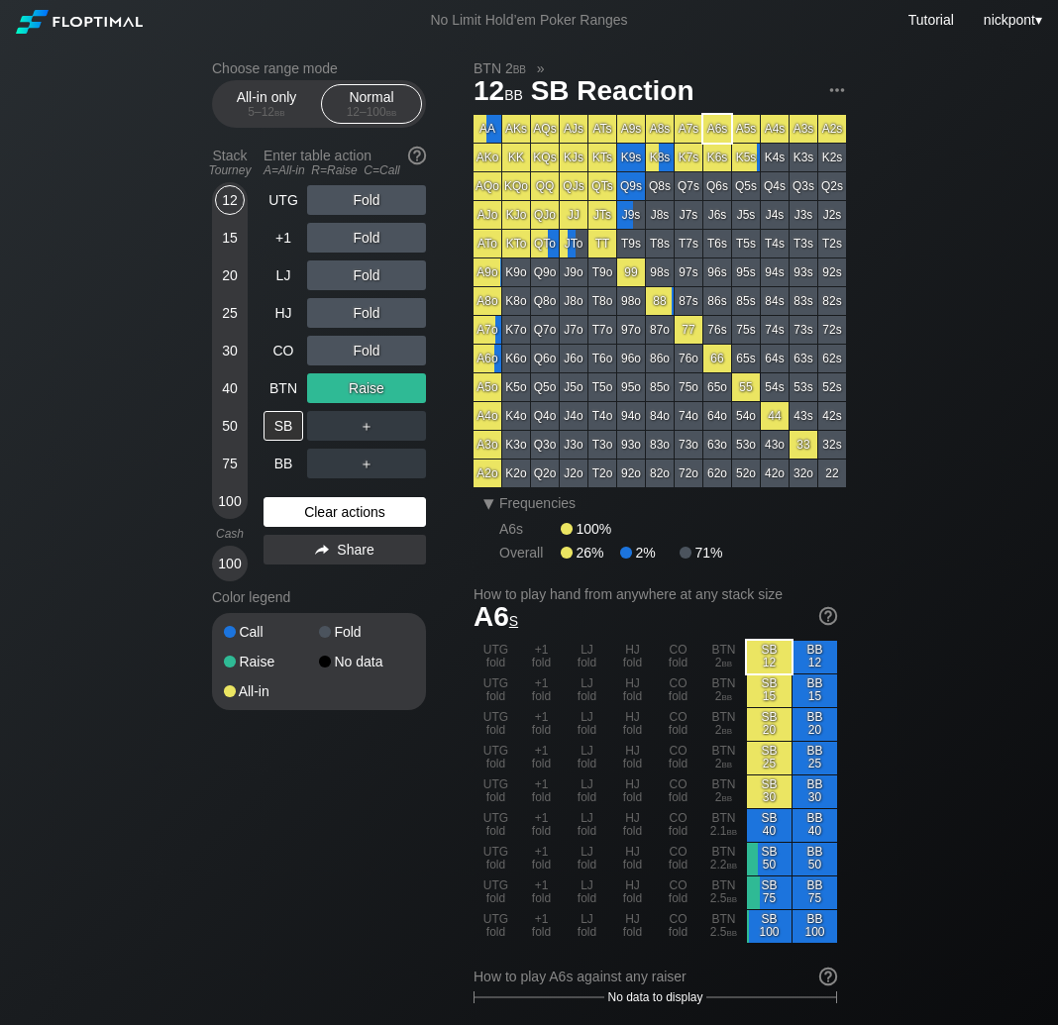
click at [357, 511] on div "Clear actions" at bounding box center [344, 512] width 162 height 30
